Goal: Information Seeking & Learning: Check status

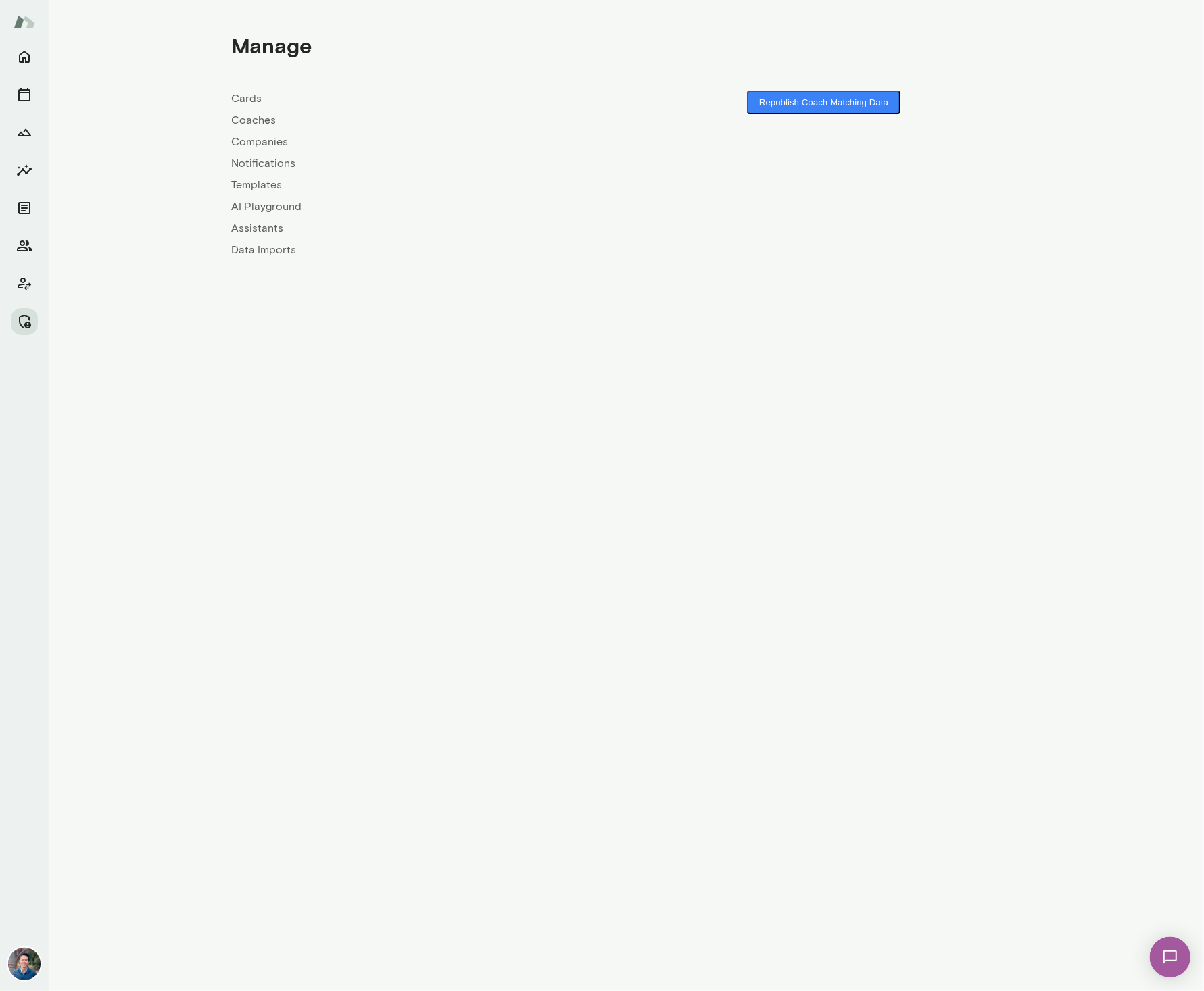
click at [257, 139] on link "Companies" at bounding box center [429, 142] width 394 height 17
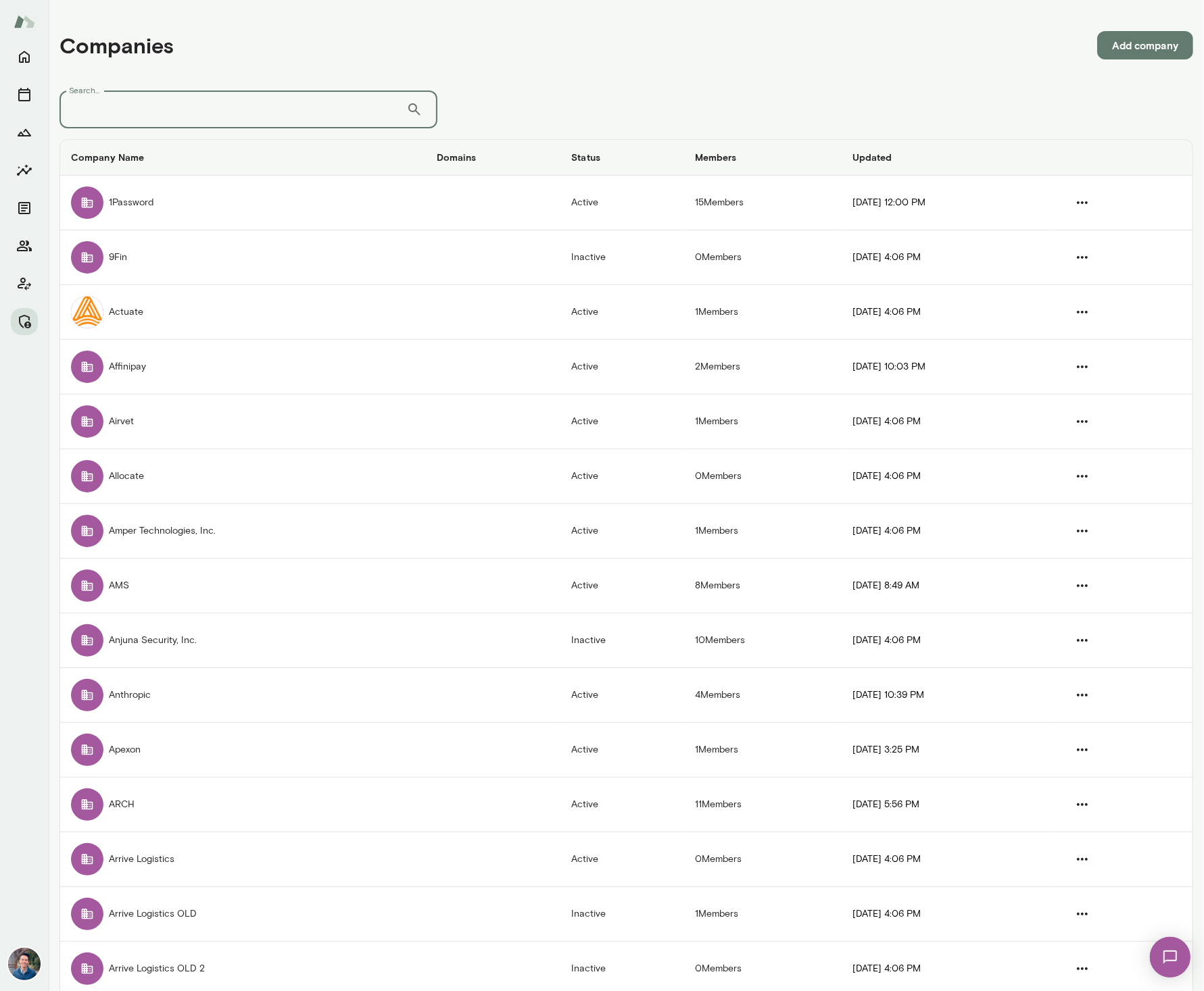
click at [130, 115] on input "Search..." at bounding box center [232, 109] width 347 height 38
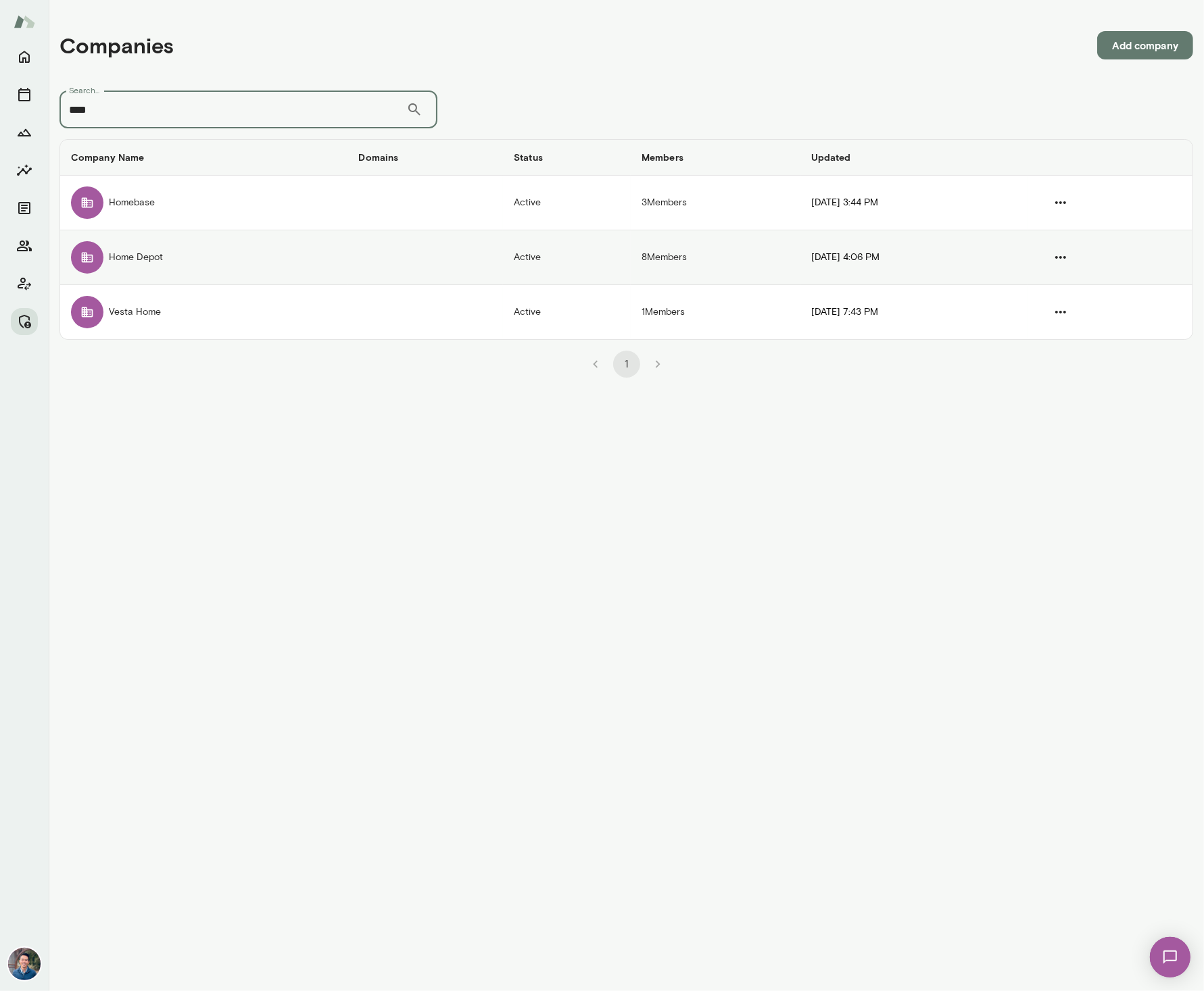
type input "****"
click at [162, 258] on td "Home Depot" at bounding box center [203, 257] width 288 height 55
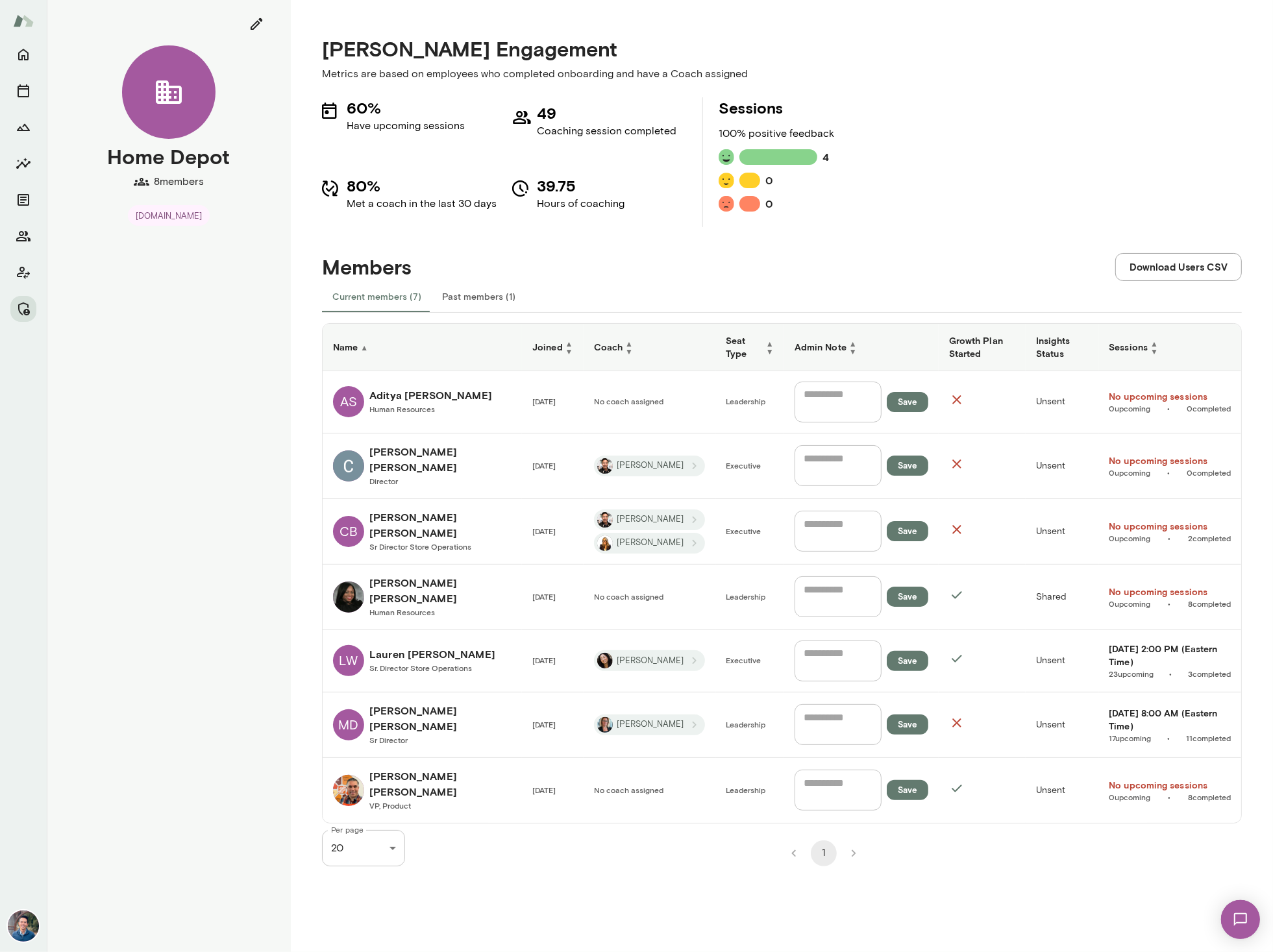
click at [469, 698] on td "MD [PERSON_NAME] Director" at bounding box center [422, 725] width 199 height 66
click at [387, 517] on h6 "[PERSON_NAME]" at bounding box center [440, 525] width 142 height 31
click at [431, 457] on link "[PERSON_NAME] Director" at bounding box center [422, 466] width 179 height 44
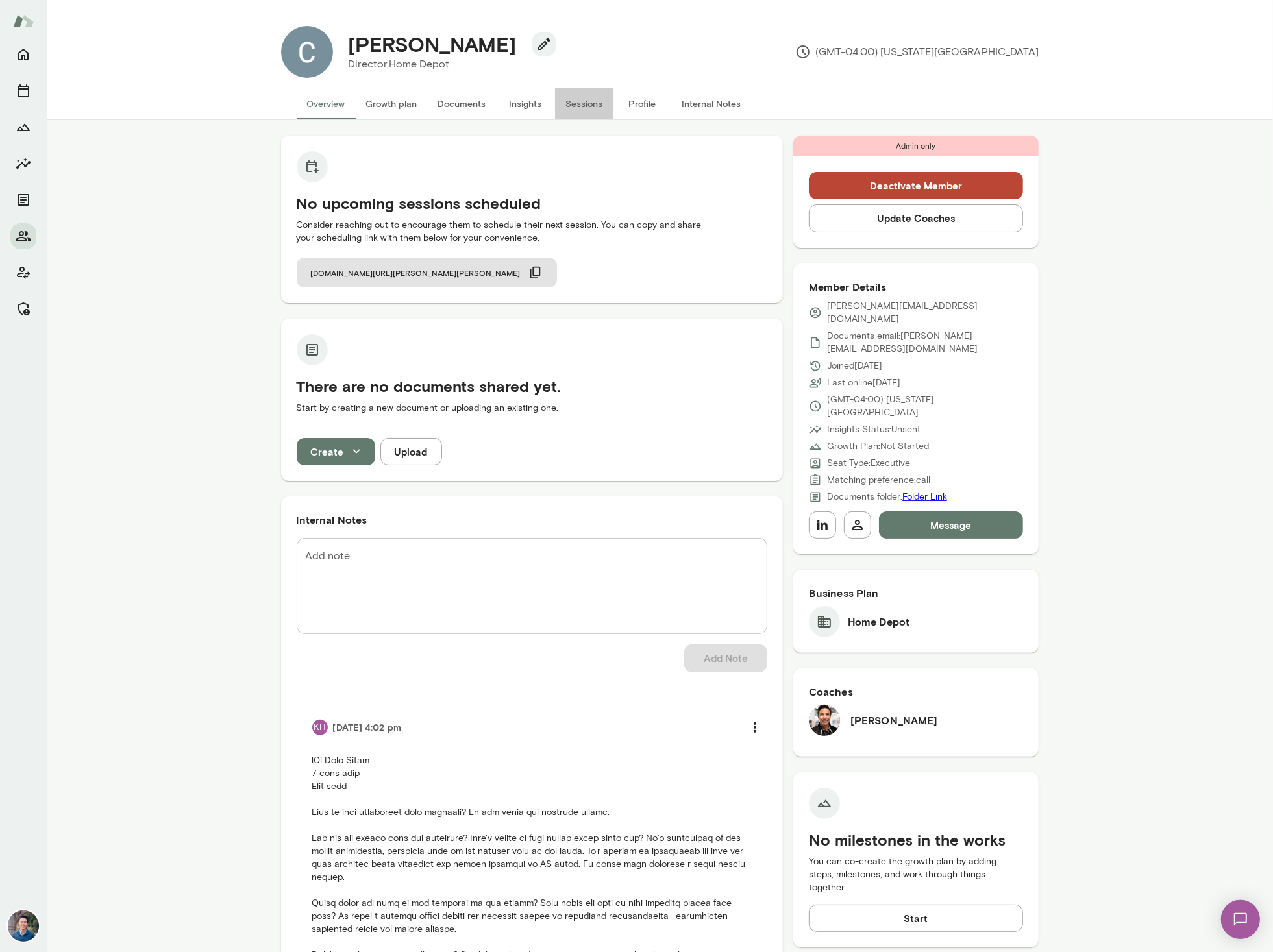
click at [584, 98] on button "Sessions" at bounding box center [584, 103] width 58 height 31
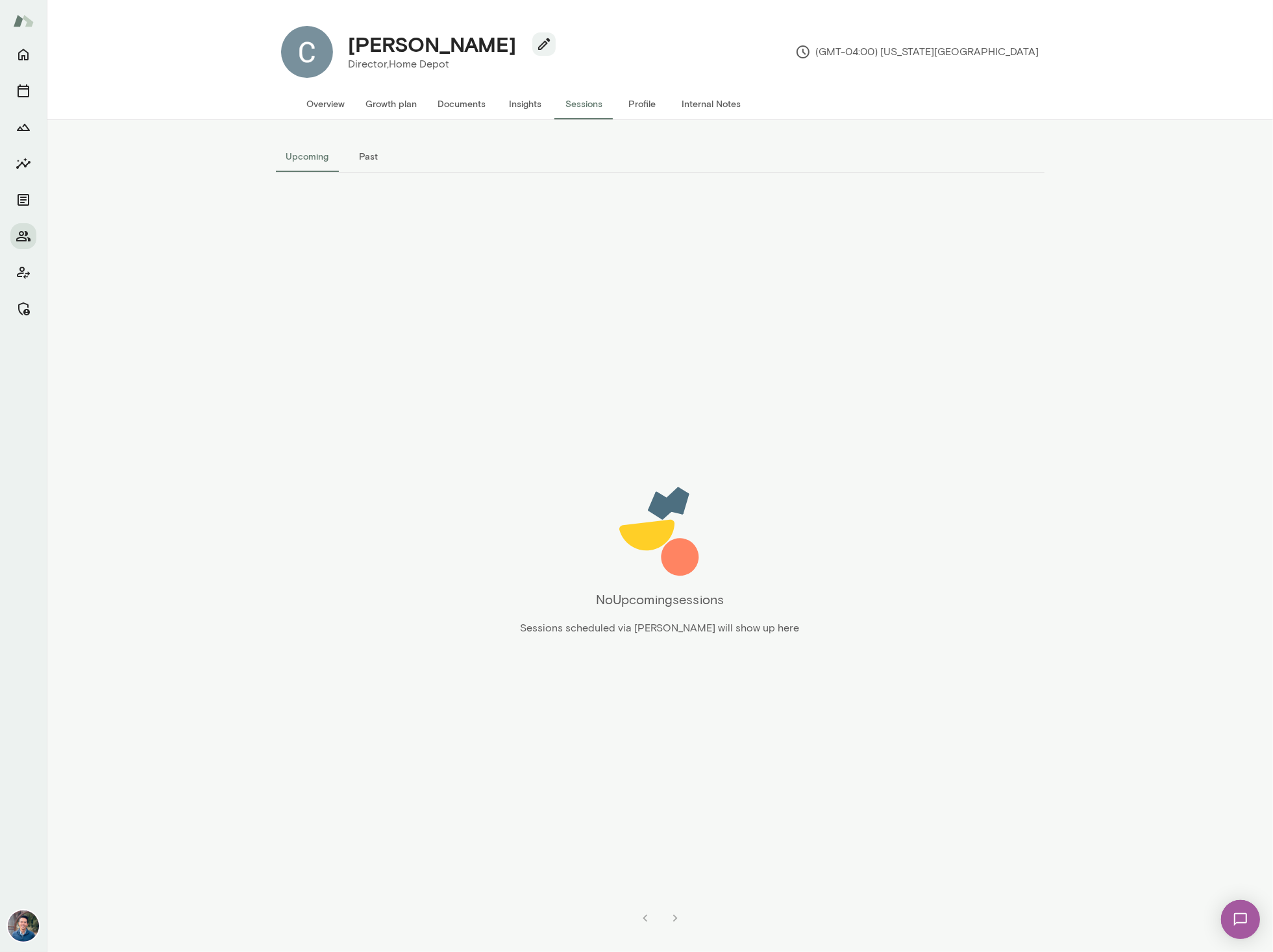
click at [323, 97] on button "Overview" at bounding box center [326, 103] width 59 height 31
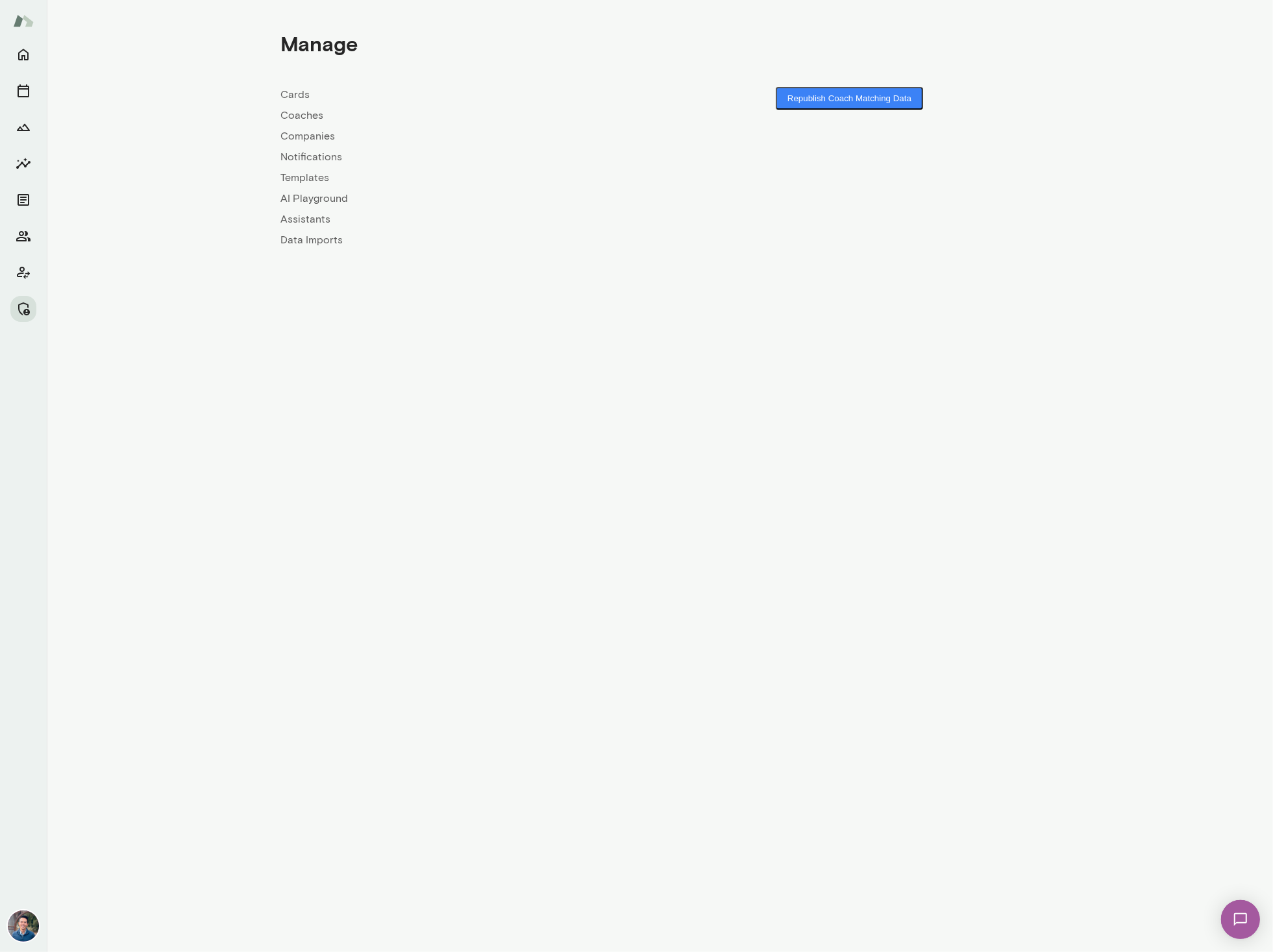
click at [298, 115] on link "Coaches" at bounding box center [470, 115] width 379 height 16
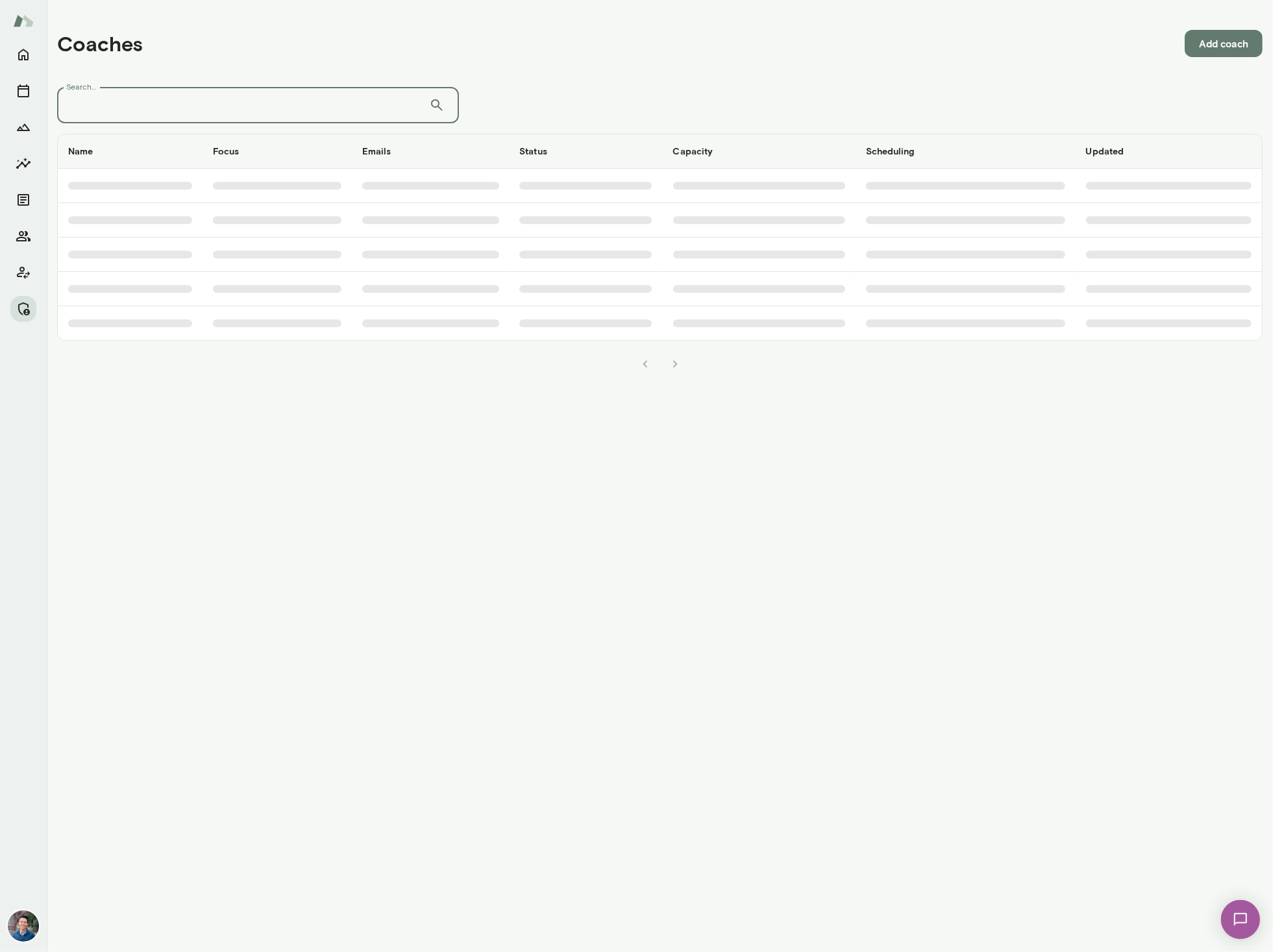
click at [189, 107] on input "Search..." at bounding box center [243, 105] width 372 height 37
click at [29, 313] on icon "Manage" at bounding box center [23, 309] width 16 height 16
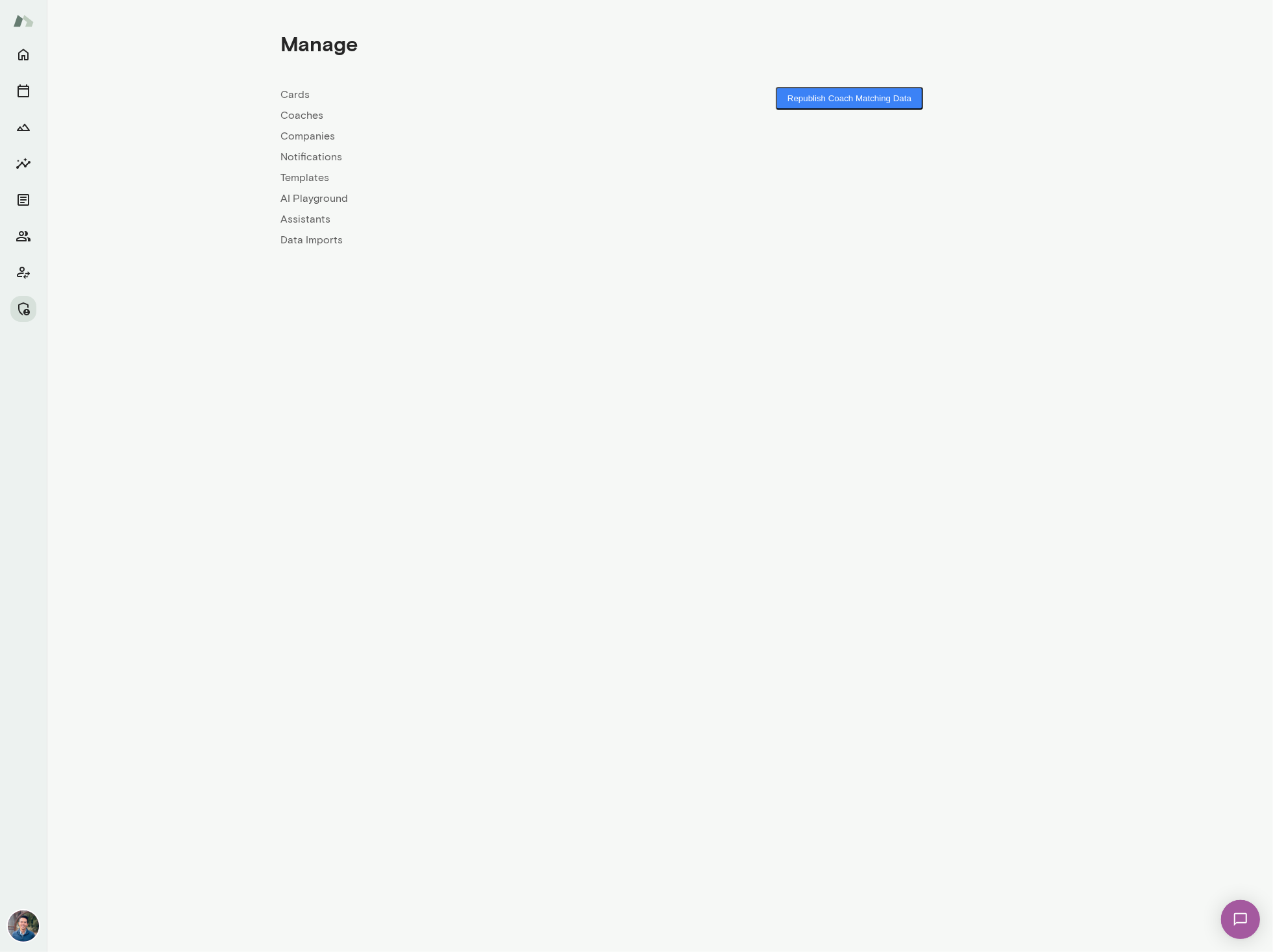
click at [304, 134] on link "Companies" at bounding box center [470, 136] width 379 height 16
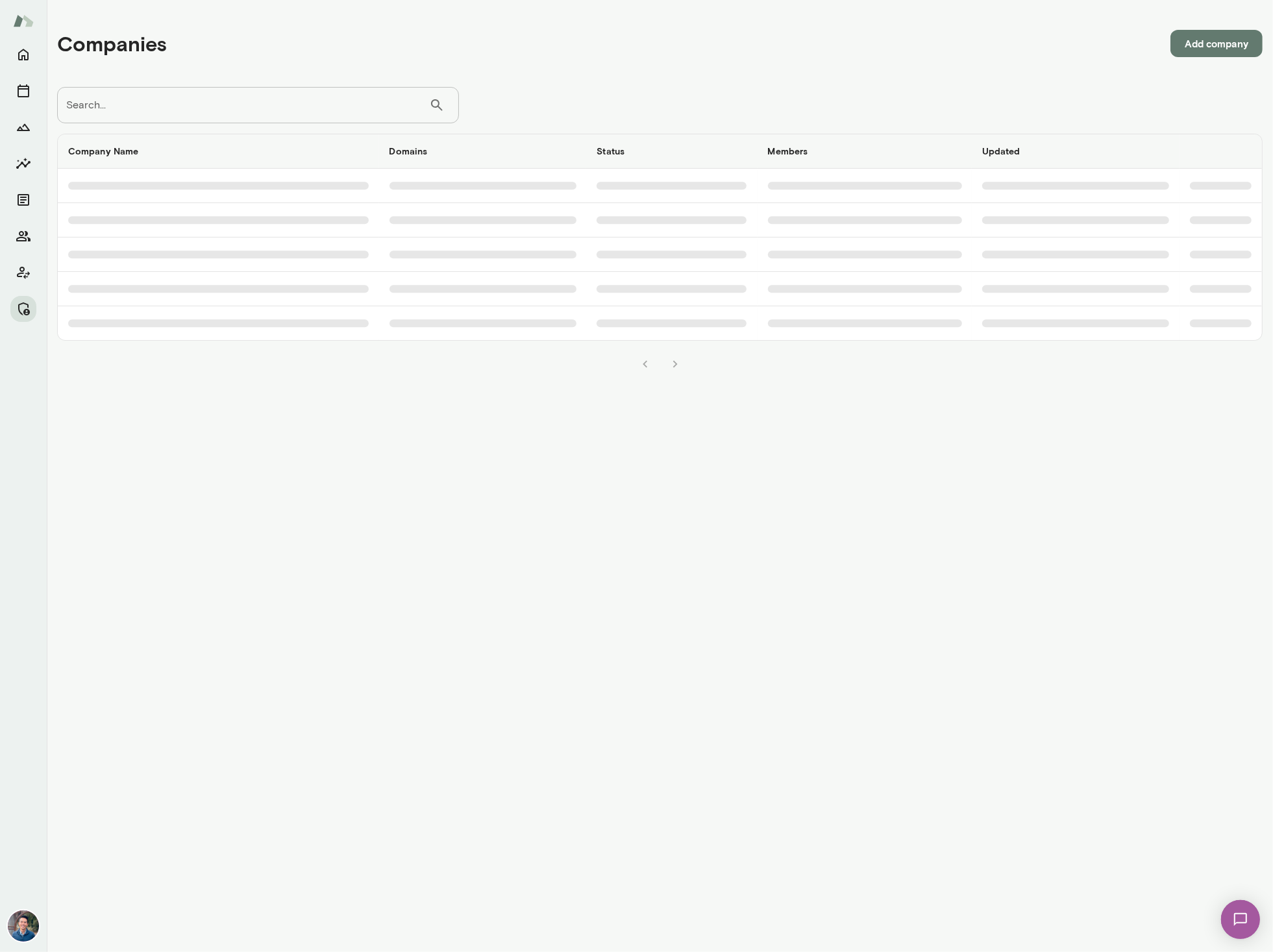
click at [178, 109] on input "Search..." at bounding box center [243, 105] width 372 height 37
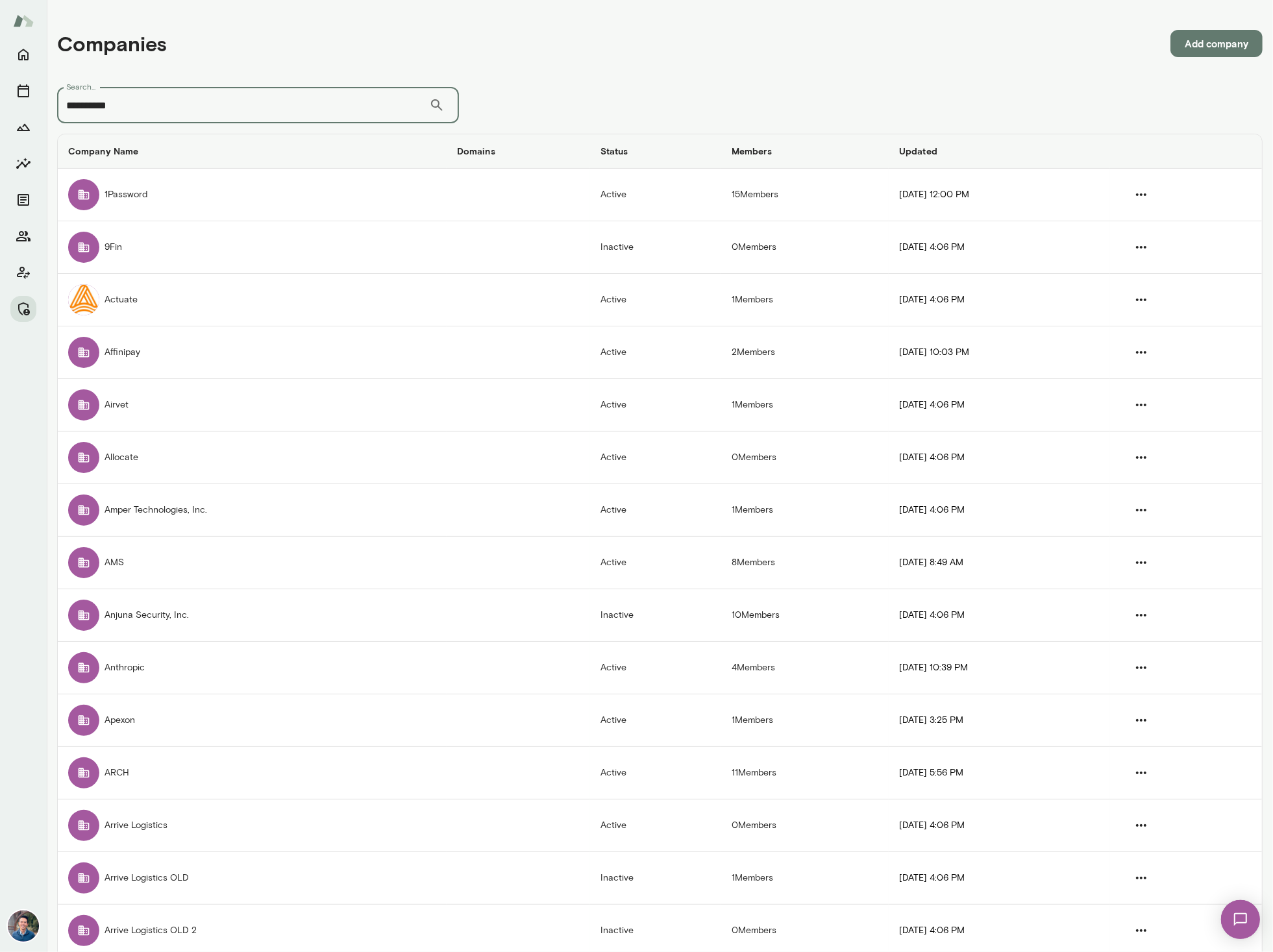
type input "**********"
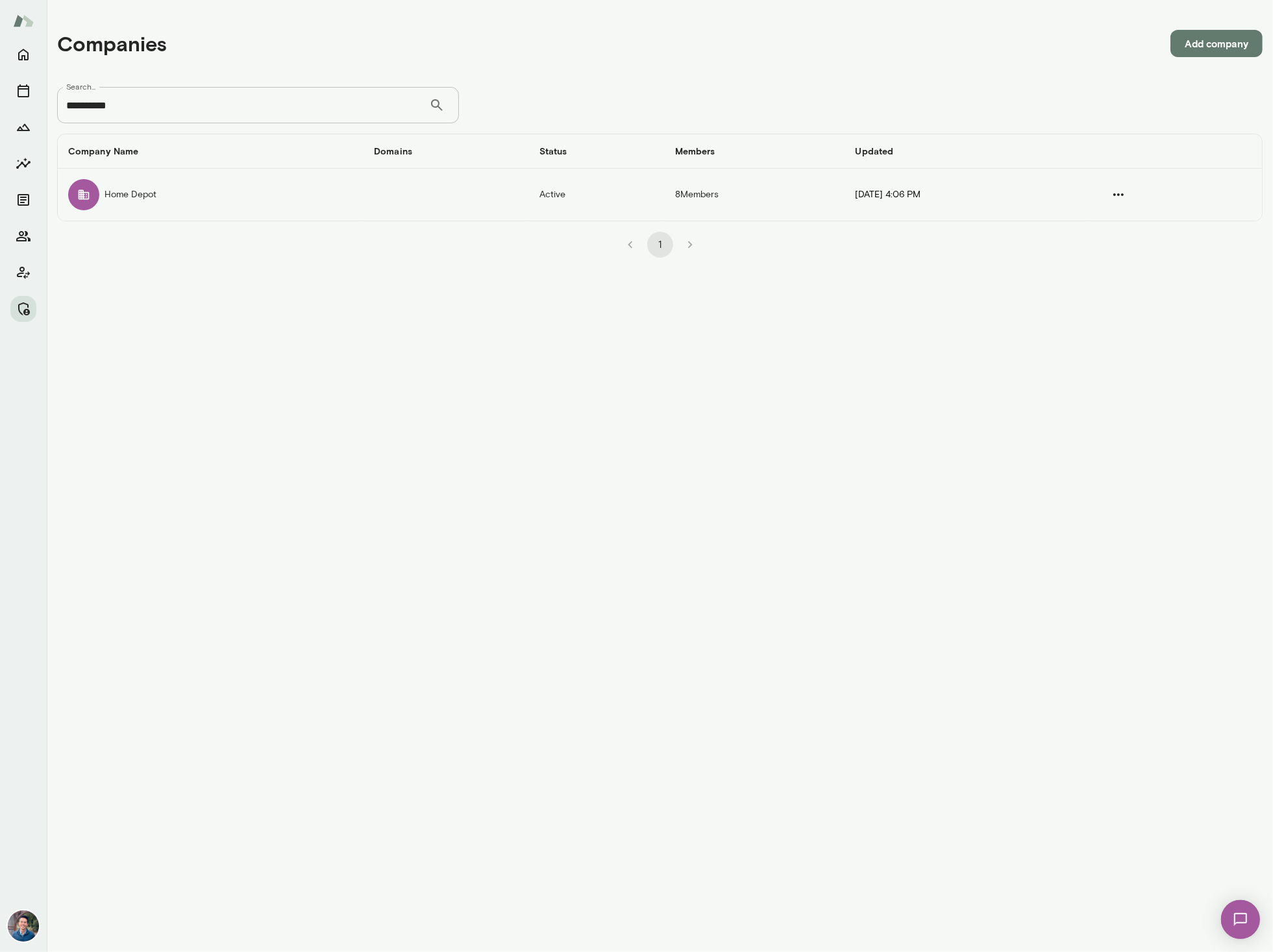
click at [186, 193] on td "Home Depot" at bounding box center [210, 194] width 305 height 52
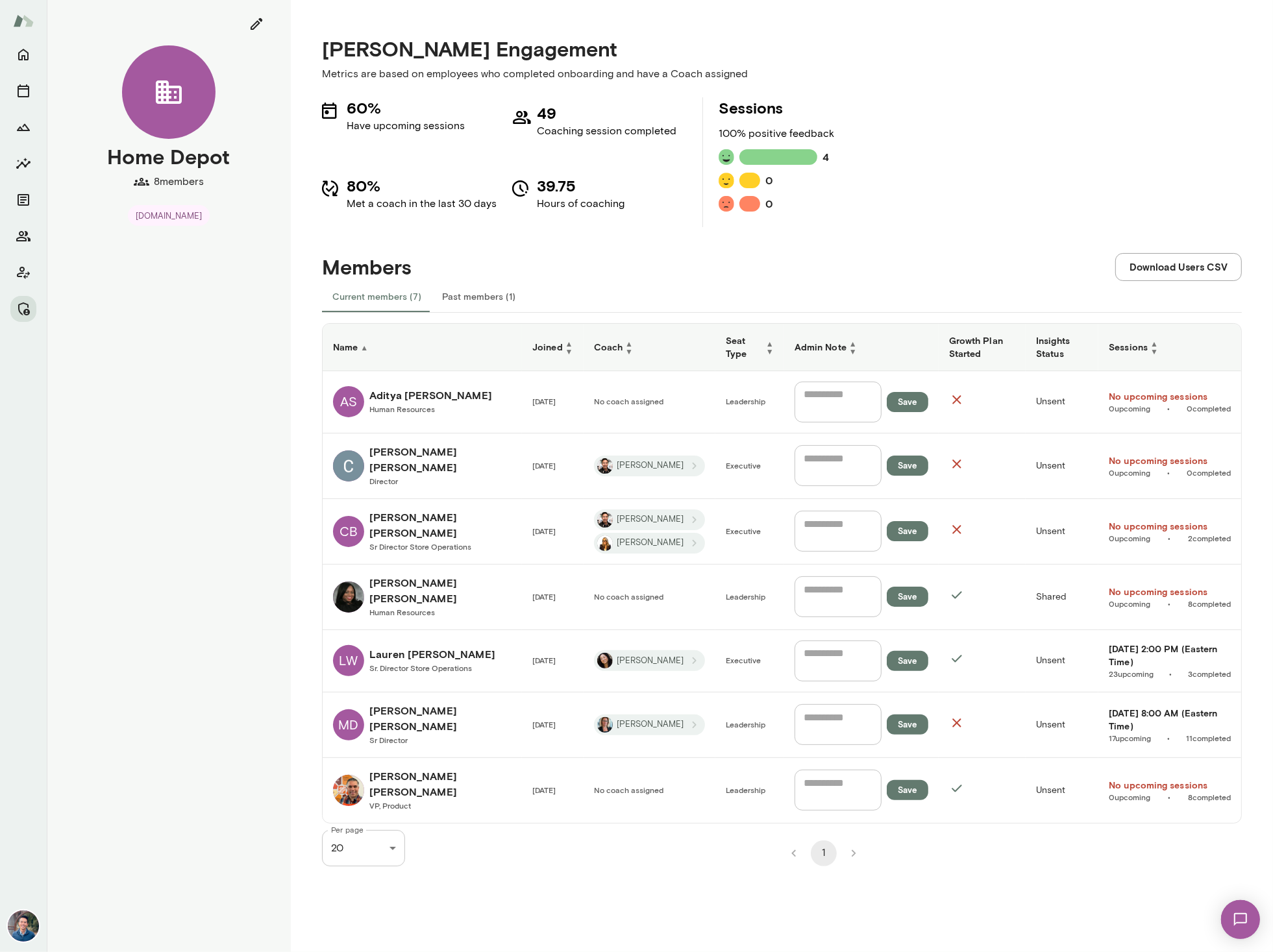
click at [411, 663] on span "Sr. Director Store Operations" at bounding box center [420, 667] width 103 height 9
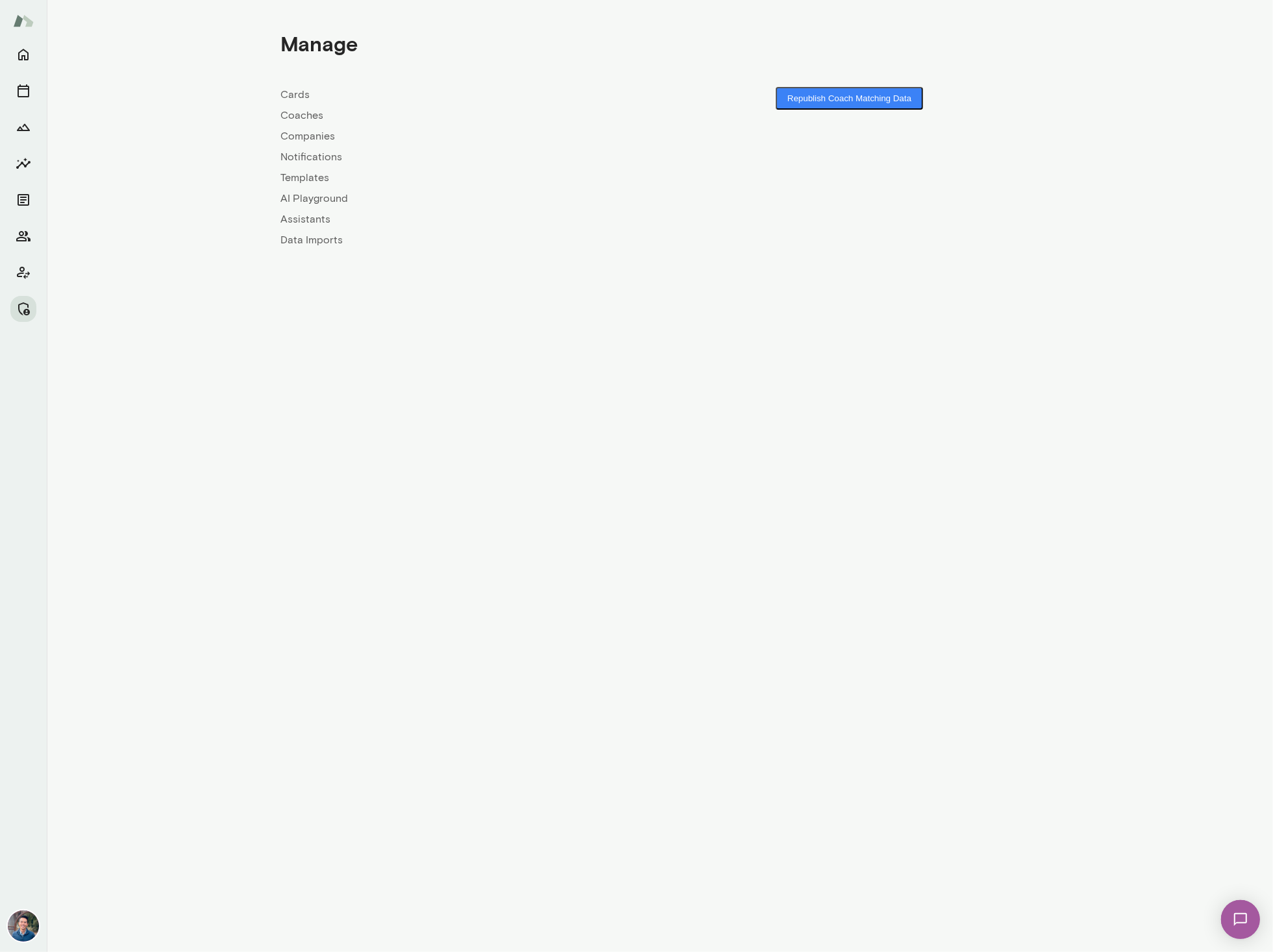
click at [301, 133] on link "Companies" at bounding box center [470, 136] width 379 height 16
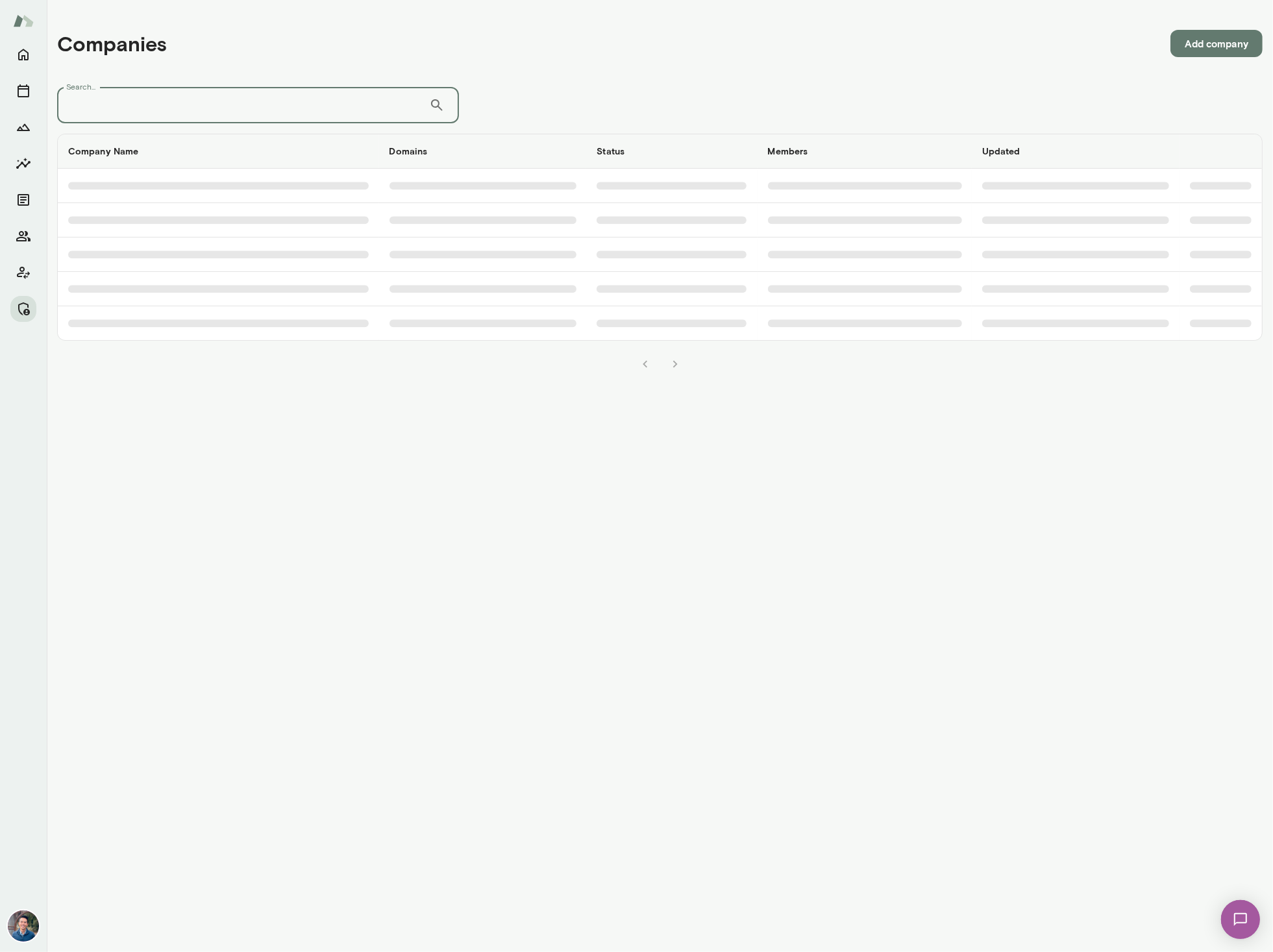
click at [251, 108] on input "Search..." at bounding box center [243, 105] width 372 height 37
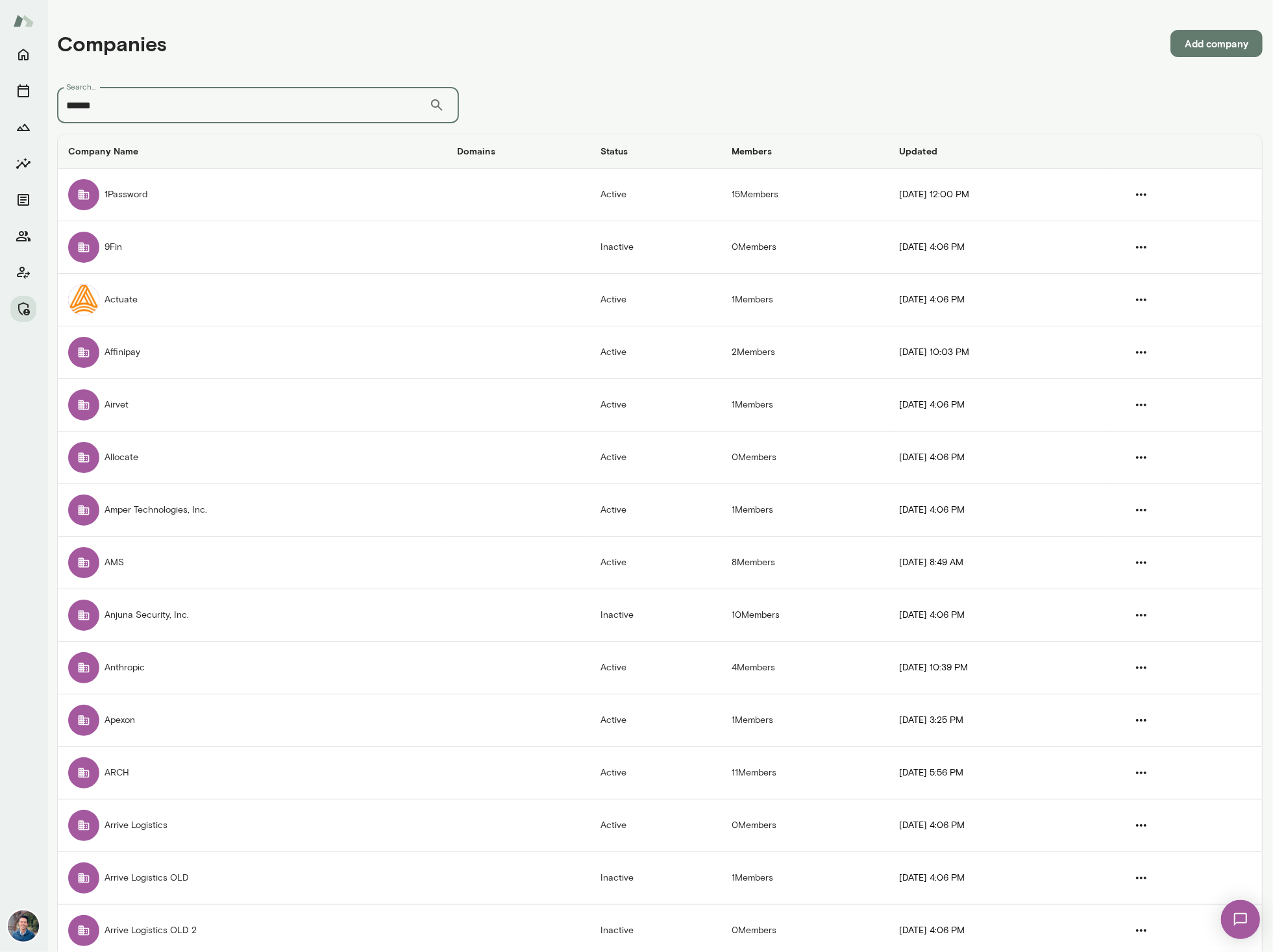
type input "******"
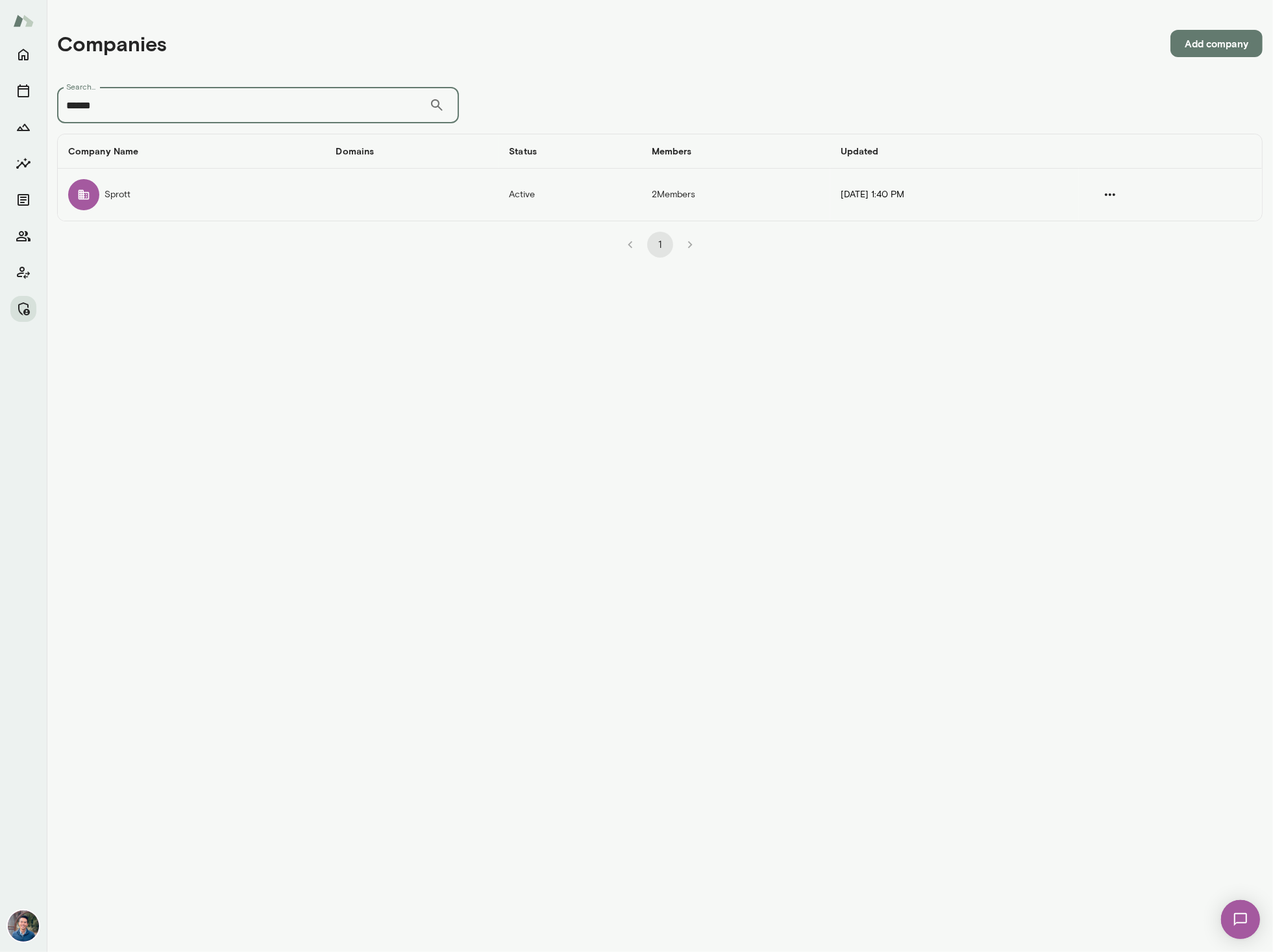
click at [235, 208] on td "Sprott" at bounding box center [191, 194] width 268 height 52
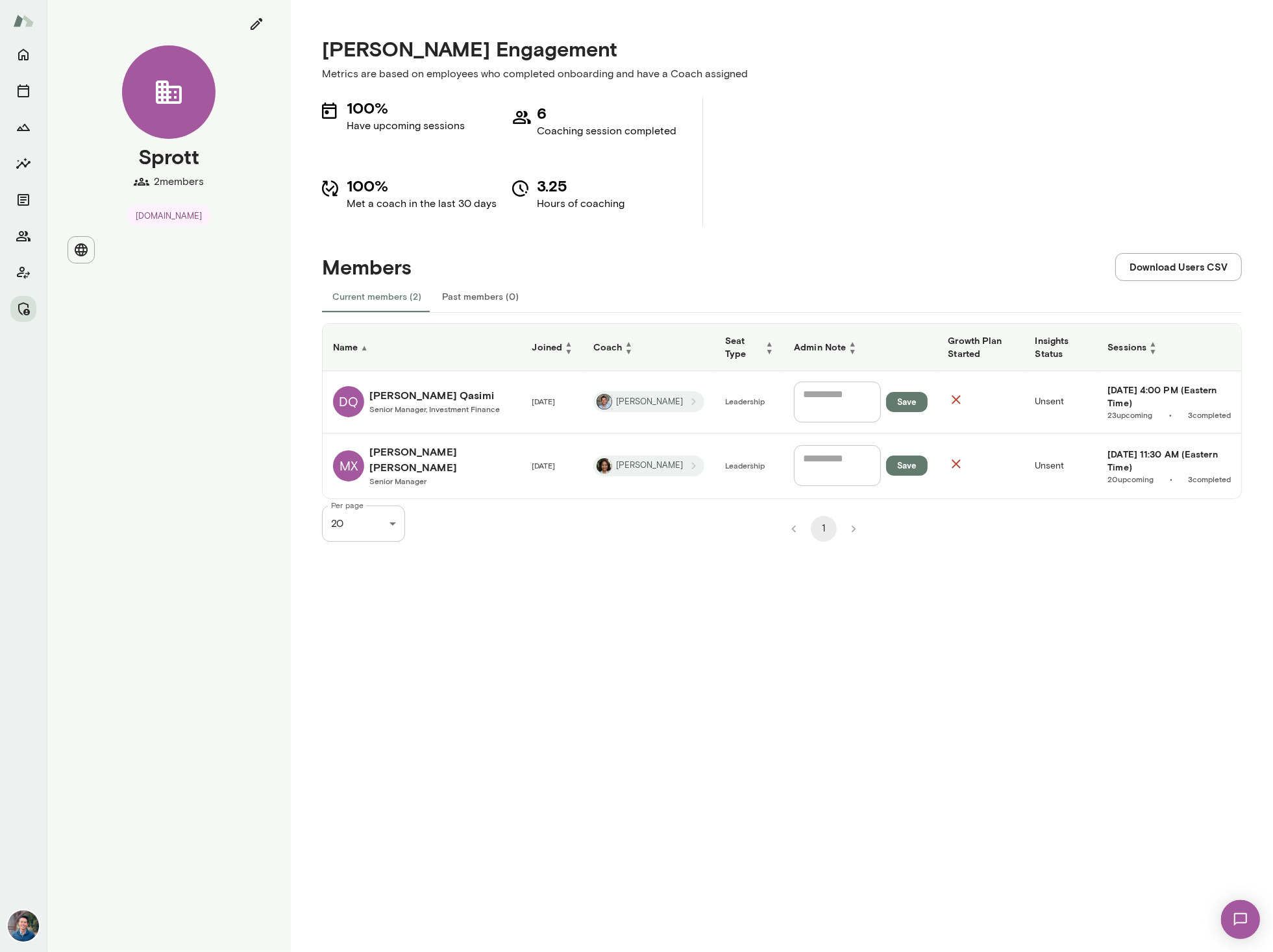
click at [407, 455] on h6 "Michelle Xu" at bounding box center [440, 459] width 142 height 31
click at [396, 388] on h6 "Danyal Qasimi" at bounding box center [435, 395] width 130 height 16
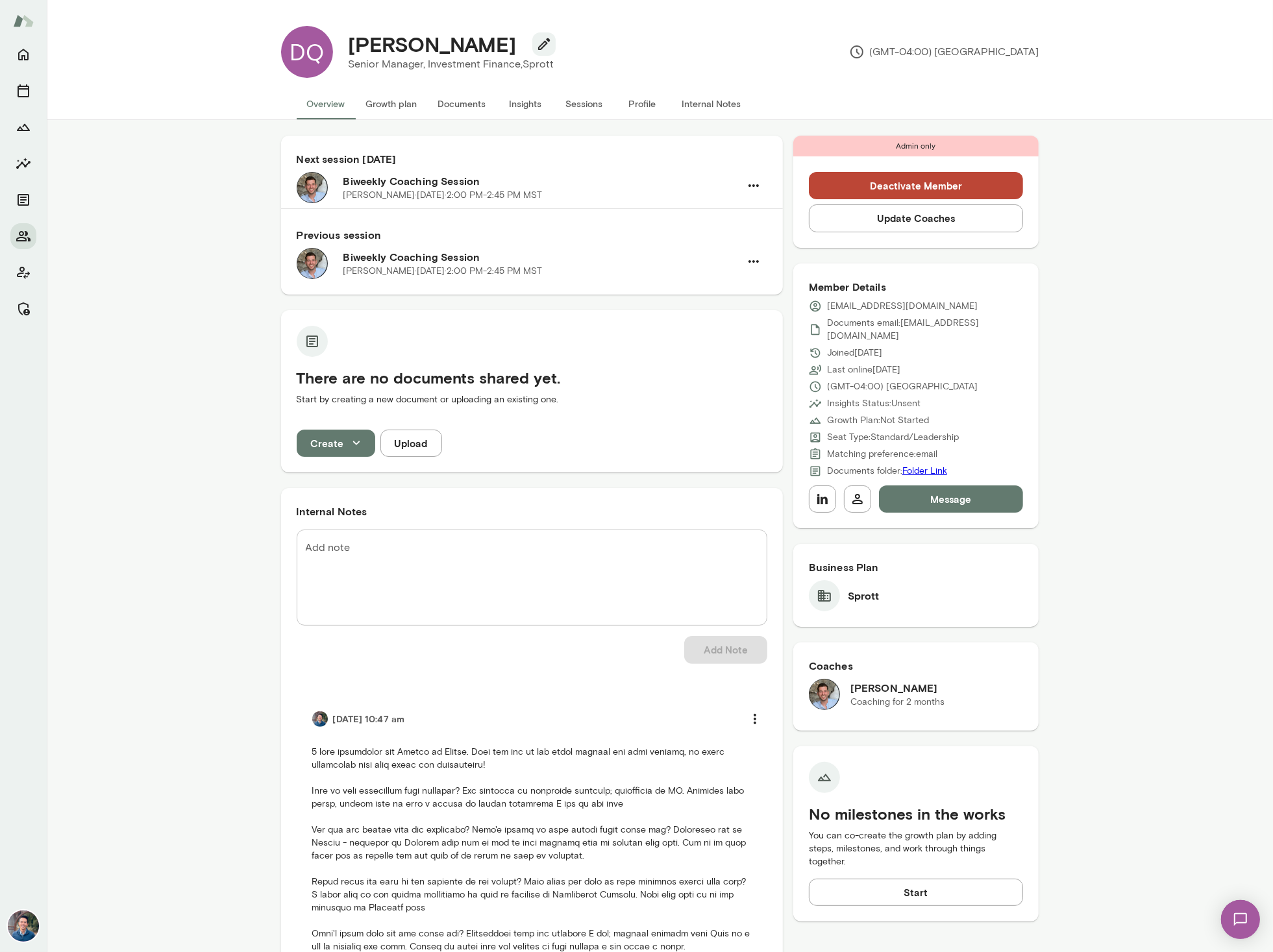
click at [585, 105] on button "Sessions" at bounding box center [584, 103] width 58 height 31
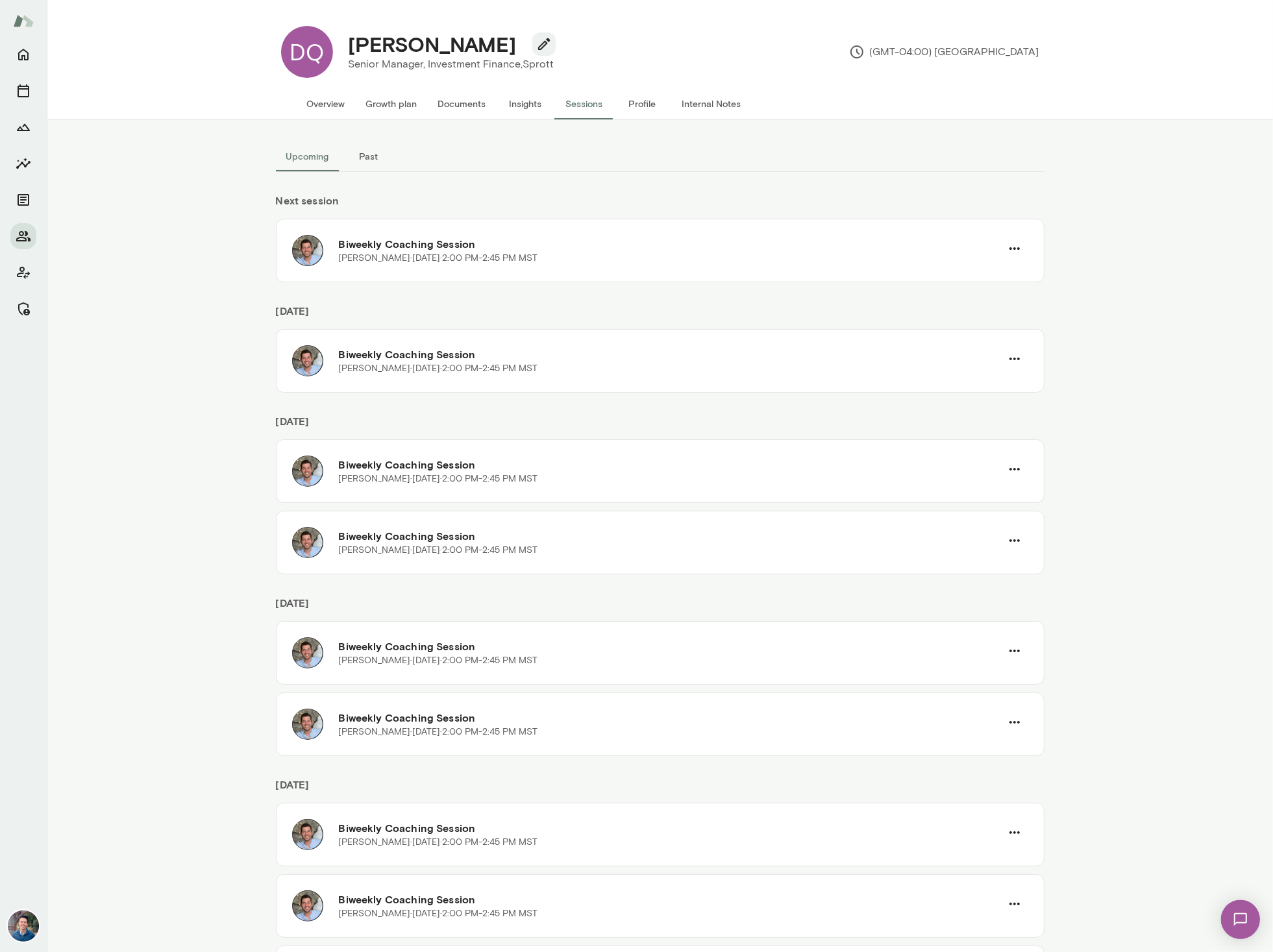
click at [361, 159] on button "Past" at bounding box center [369, 156] width 58 height 31
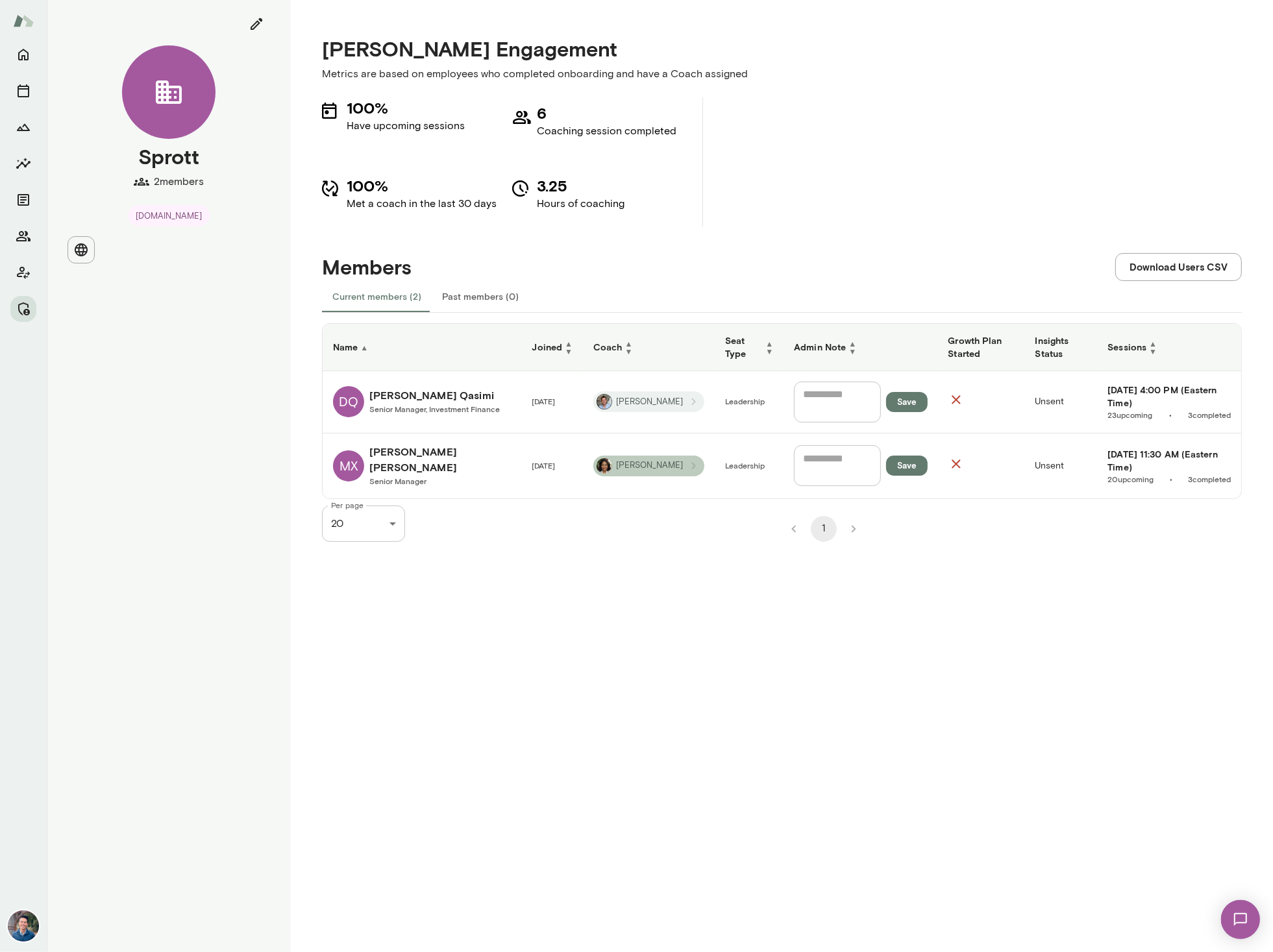
click at [594, 472] on div "Cheryl" at bounding box center [648, 466] width 111 height 21
click at [405, 452] on h6 "Michelle Xu" at bounding box center [440, 459] width 142 height 31
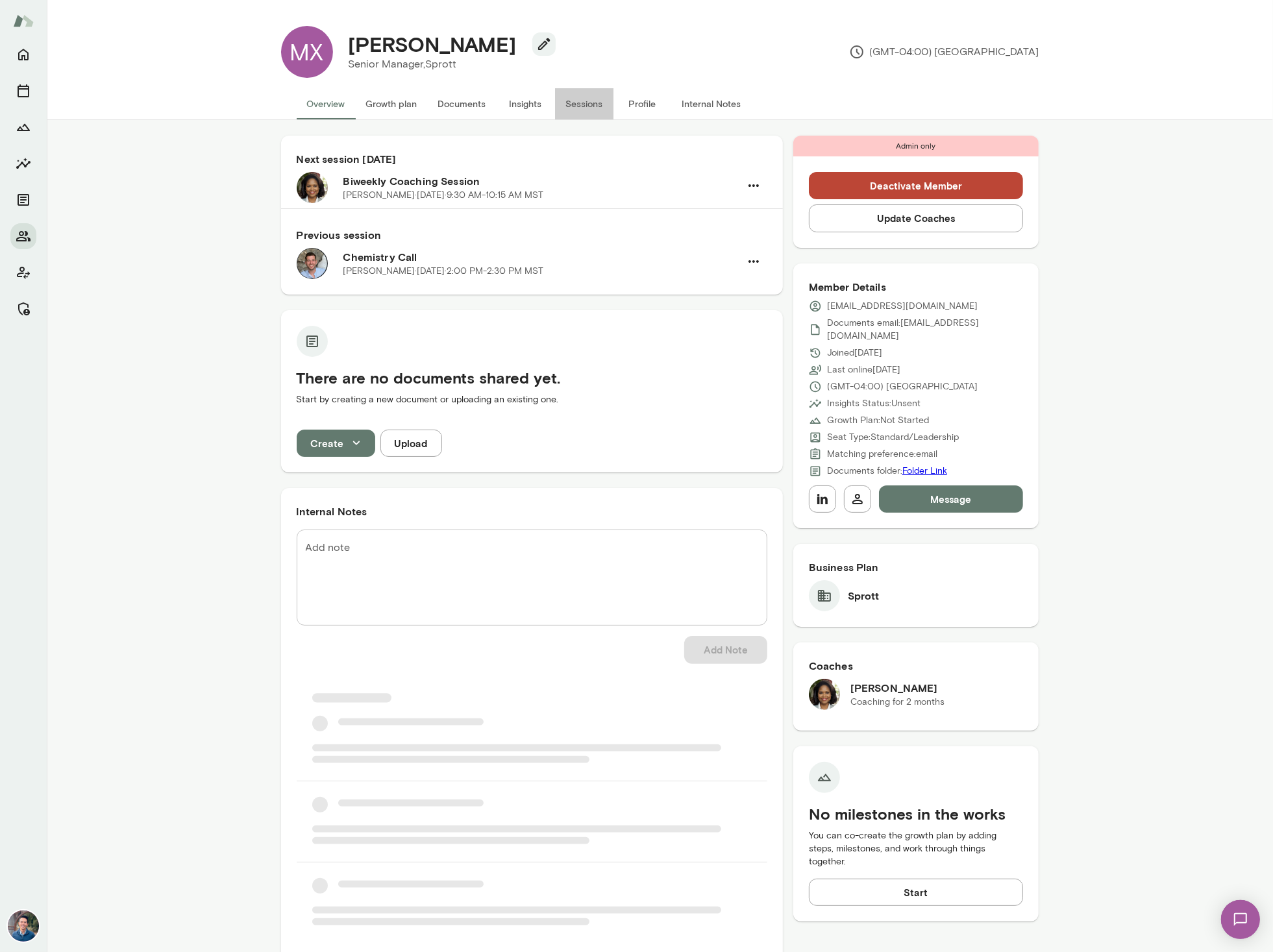
click at [581, 105] on button "Sessions" at bounding box center [584, 103] width 58 height 31
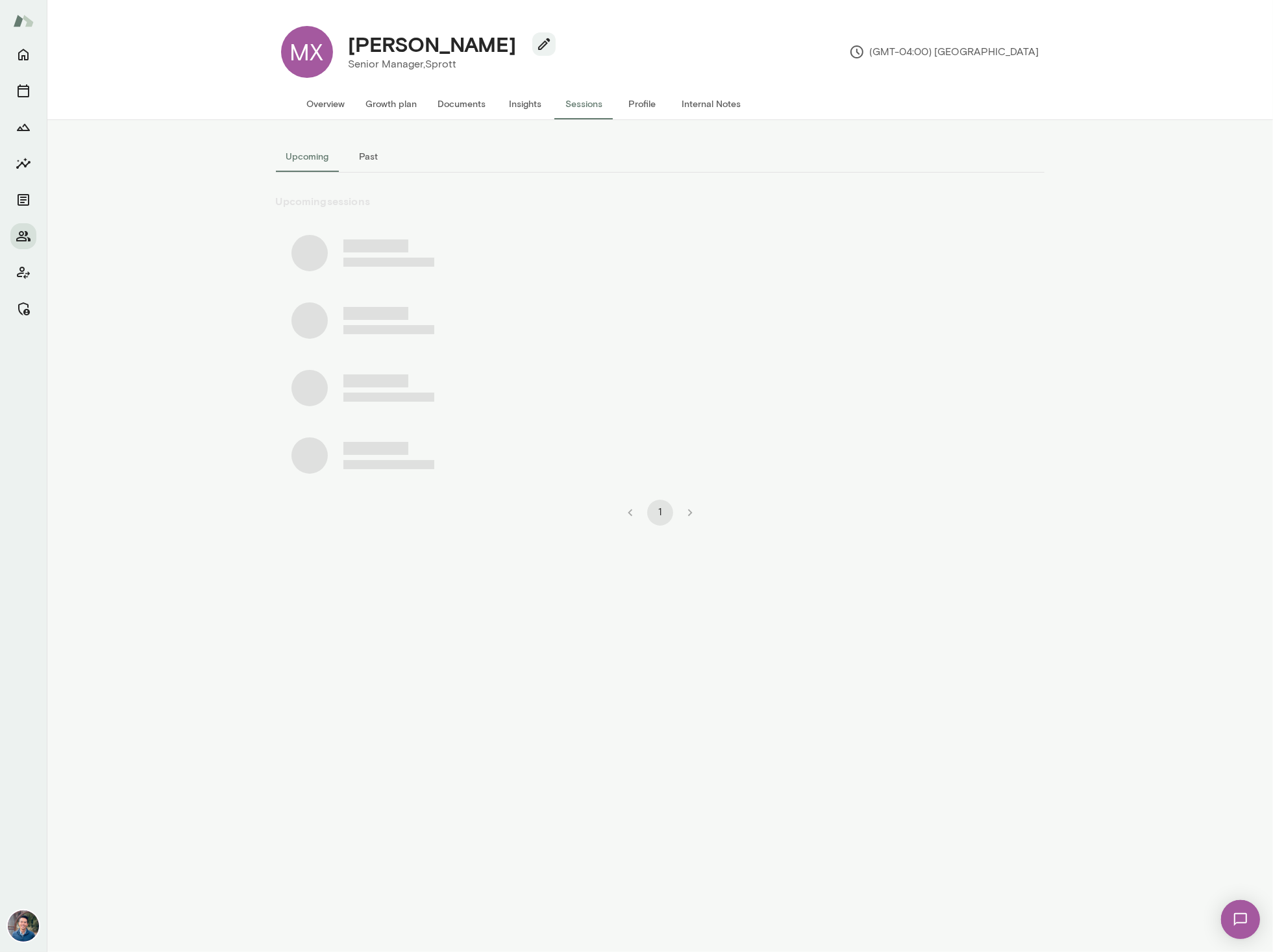
click at [361, 154] on button "Past" at bounding box center [369, 156] width 58 height 31
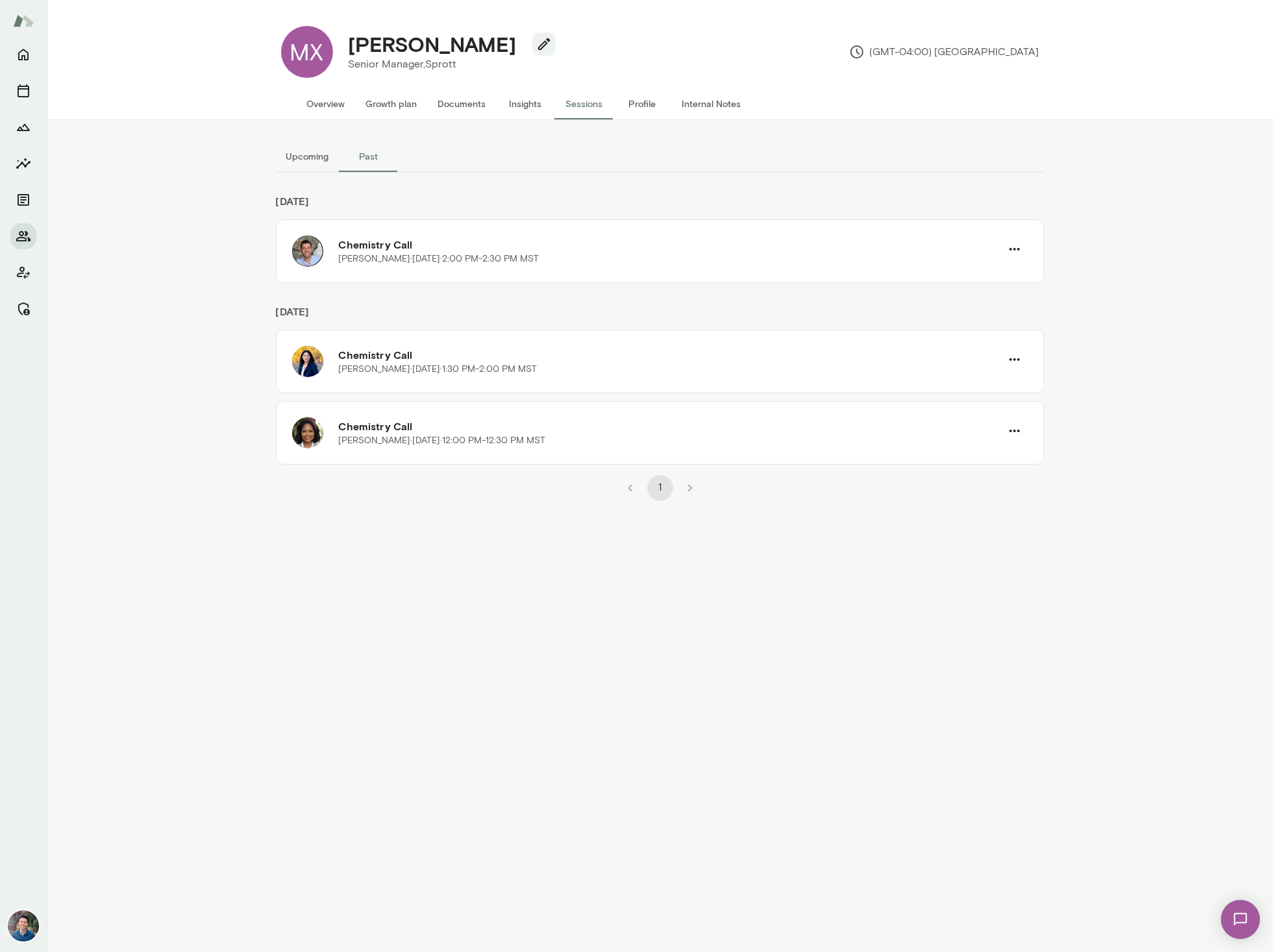
click at [289, 159] on button "Upcoming" at bounding box center [308, 156] width 63 height 31
